Goal: Information Seeking & Learning: Learn about a topic

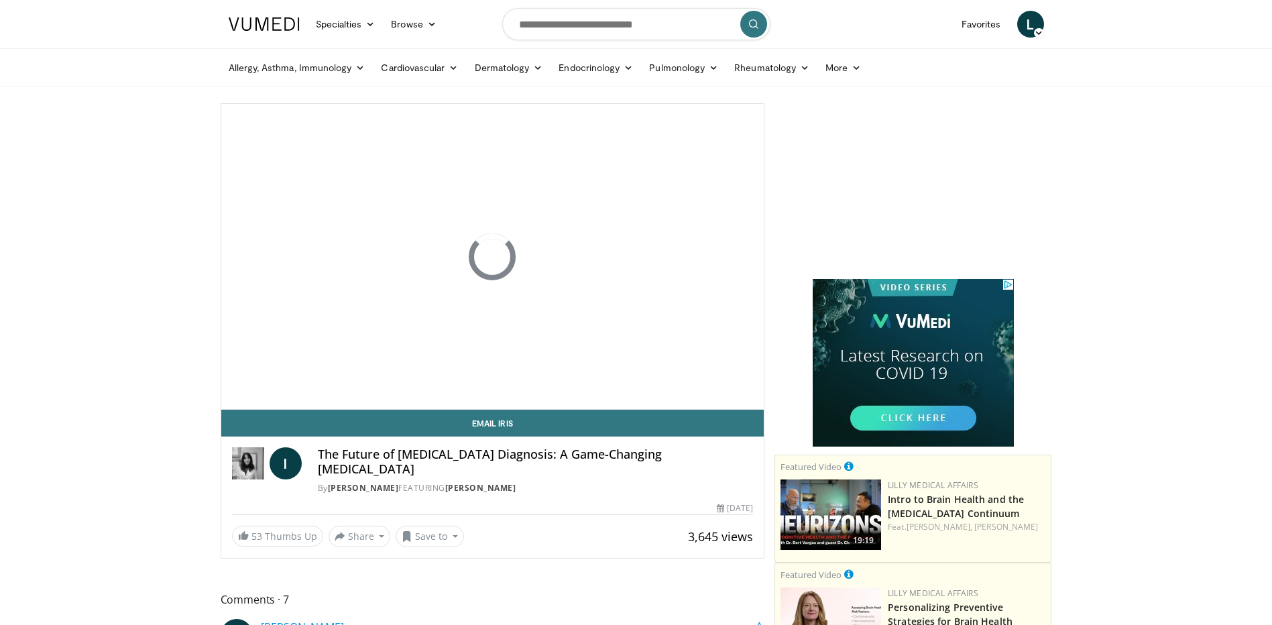
click at [256, 409] on span "Video Player" at bounding box center [261, 422] width 27 height 27
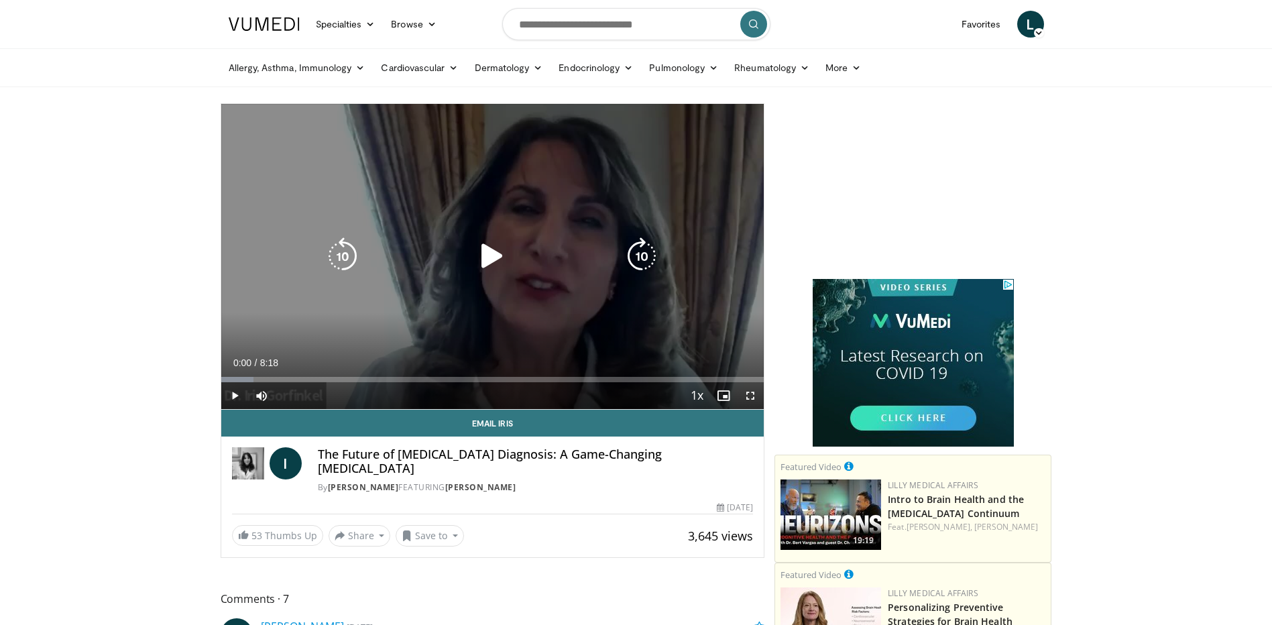
click at [480, 254] on icon "Video Player" at bounding box center [492, 256] width 38 height 38
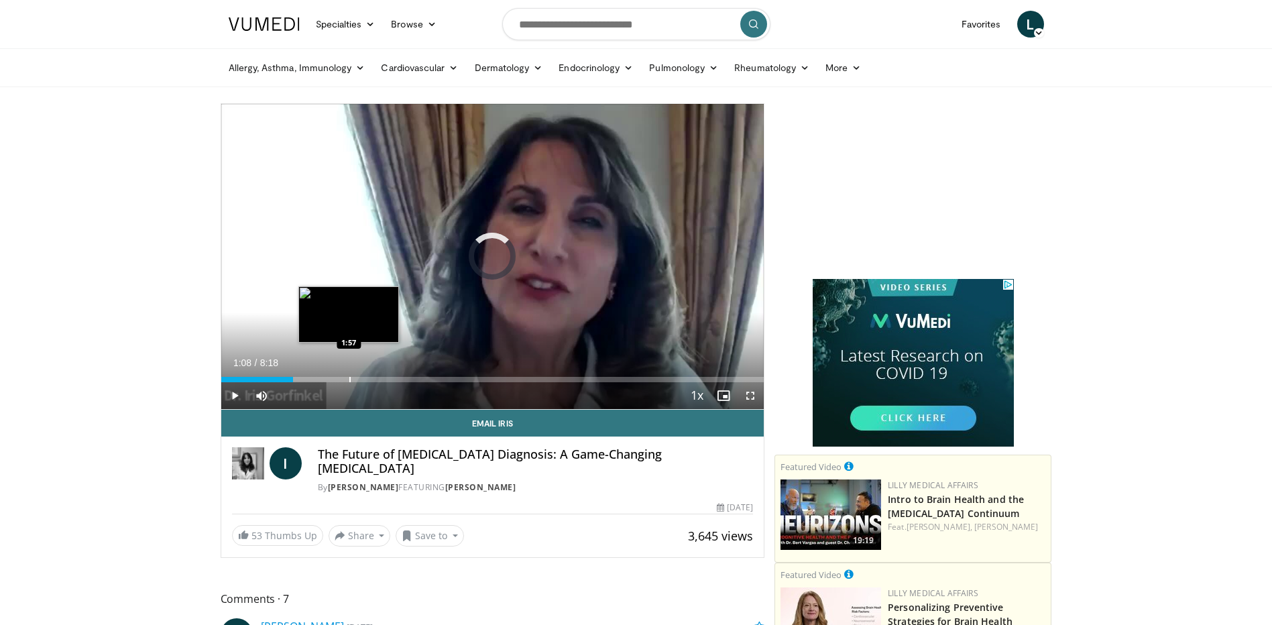
drag, startPoint x: 251, startPoint y: 376, endPoint x: 349, endPoint y: 375, distance: 98.6
click at [349, 375] on div "Loaded : 0.00% 1:56 1:57" at bounding box center [492, 376] width 543 height 13
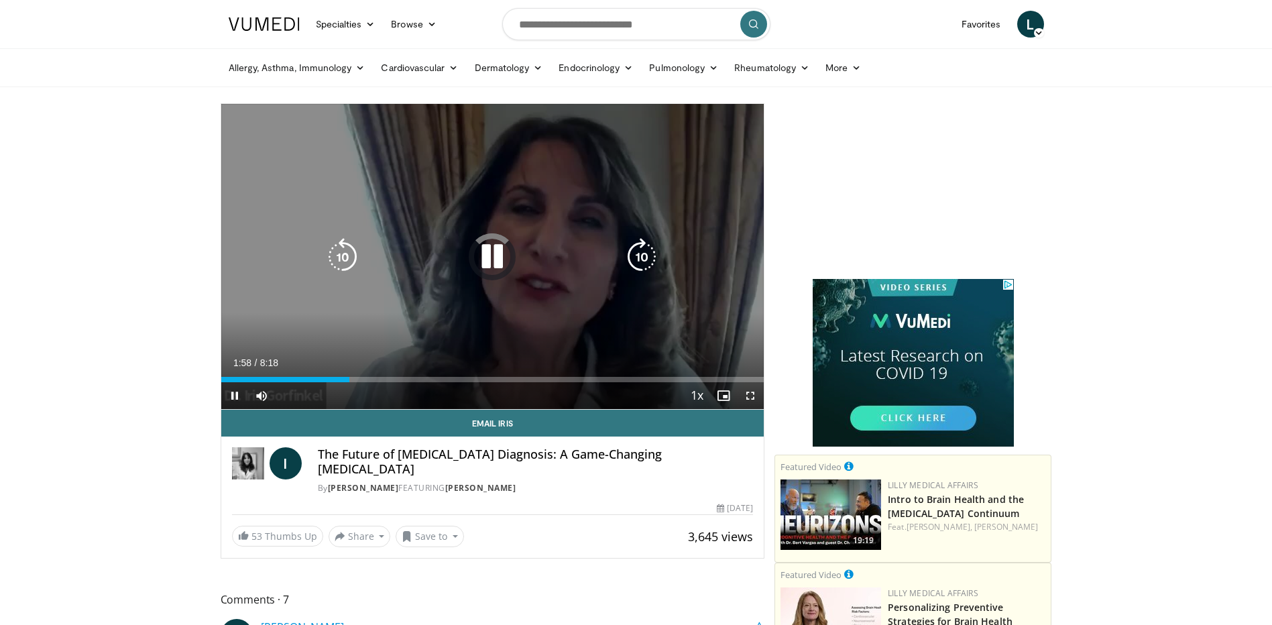
click at [504, 260] on icon "Video Player" at bounding box center [492, 257] width 38 height 38
